Goal: Information Seeking & Learning: Learn about a topic

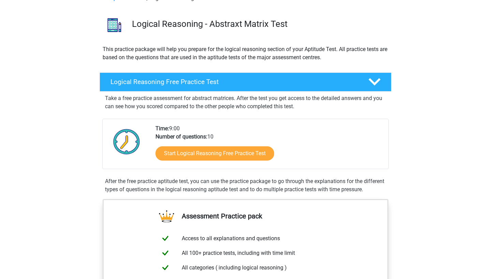
scroll to position [51, 0]
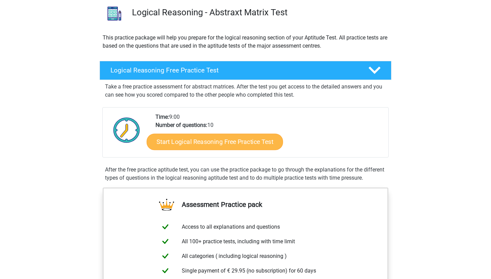
click at [191, 143] on link "Start Logical Reasoning Free Practice Test" at bounding box center [215, 142] width 136 height 16
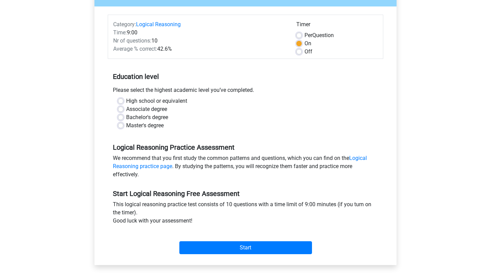
scroll to position [102, 0]
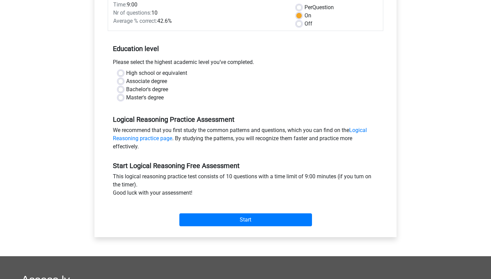
click at [126, 90] on label "Bachelor's degree" at bounding box center [147, 90] width 42 height 8
click at [122, 90] on input "Bachelor's degree" at bounding box center [120, 89] width 5 height 7
radio input "true"
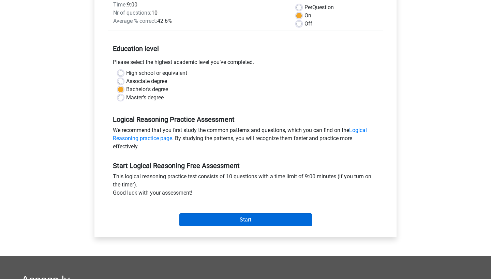
click at [211, 215] on input "Start" at bounding box center [245, 220] width 133 height 13
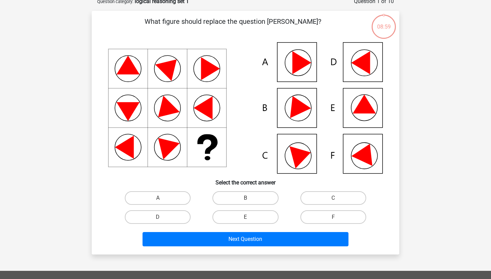
scroll to position [27, 0]
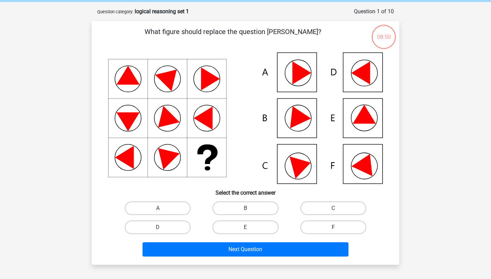
click at [314, 228] on label "F" at bounding box center [333, 228] width 66 height 14
click at [333, 228] on input "F" at bounding box center [335, 230] width 4 height 4
radio input "true"
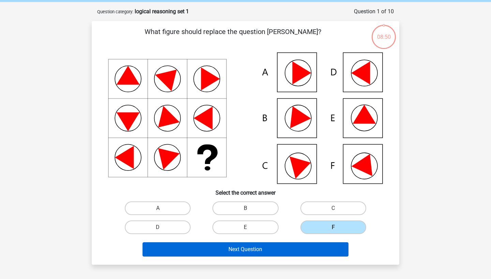
click at [312, 247] on button "Next Question" at bounding box center [245, 250] width 206 height 14
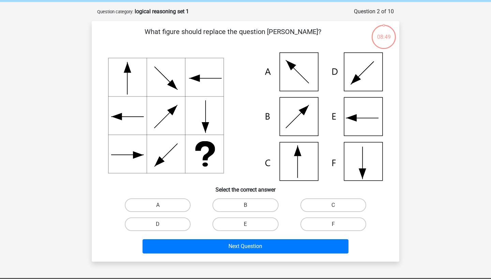
scroll to position [34, 0]
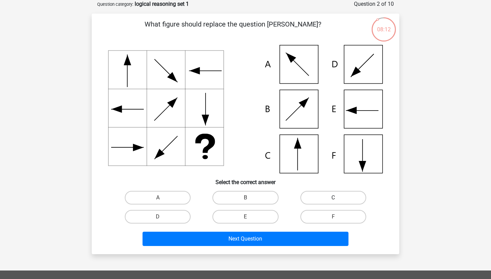
click at [323, 196] on label "C" at bounding box center [333, 198] width 66 height 14
click at [333, 198] on input "C" at bounding box center [335, 200] width 4 height 4
radio input "true"
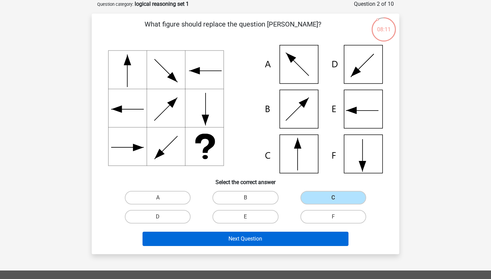
click at [264, 246] on button "Next Question" at bounding box center [245, 239] width 206 height 14
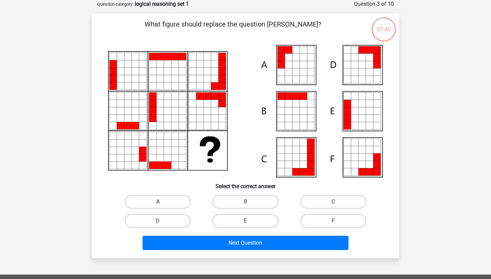
click at [165, 199] on label "A" at bounding box center [158, 202] width 66 height 14
click at [162, 202] on input "A" at bounding box center [160, 204] width 4 height 4
radio input "true"
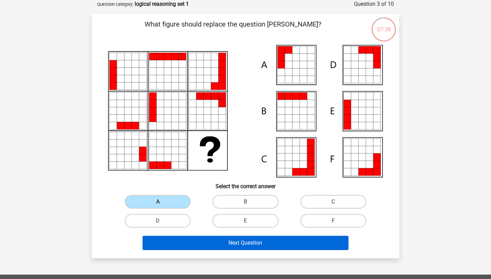
click at [221, 242] on button "Next Question" at bounding box center [245, 243] width 206 height 14
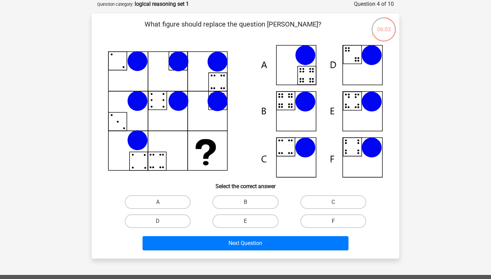
click at [331, 215] on label "F" at bounding box center [333, 222] width 66 height 14
click at [333, 222] on input "F" at bounding box center [335, 224] width 4 height 4
radio input "true"
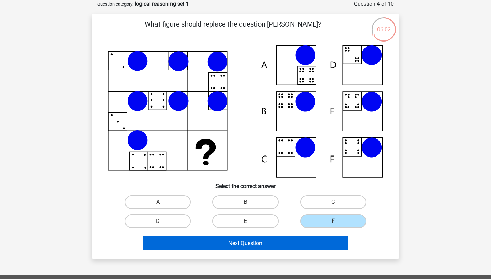
click at [325, 242] on button "Next Question" at bounding box center [245, 243] width 206 height 14
